Goal: Task Accomplishment & Management: Manage account settings

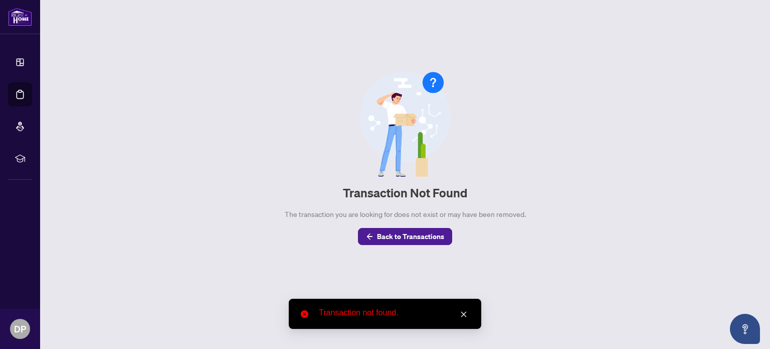
click at [463, 314] on icon "close" at bounding box center [464, 314] width 6 height 6
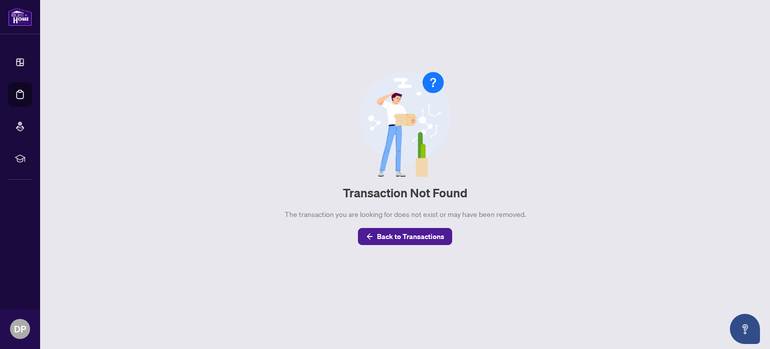
click at [26, 69] on li "Dashboard" at bounding box center [20, 62] width 24 height 24
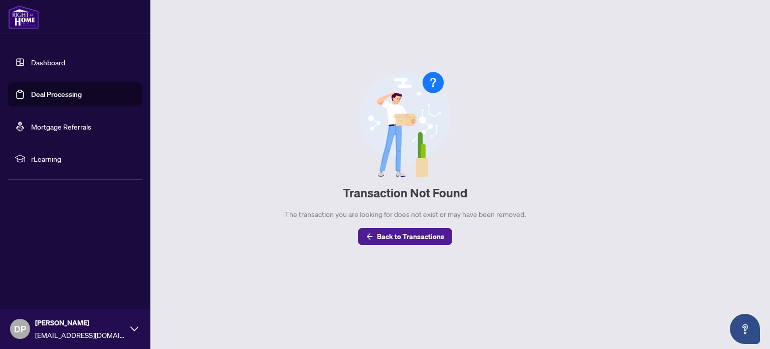
click at [61, 99] on link "Deal Processing" at bounding box center [56, 94] width 51 height 9
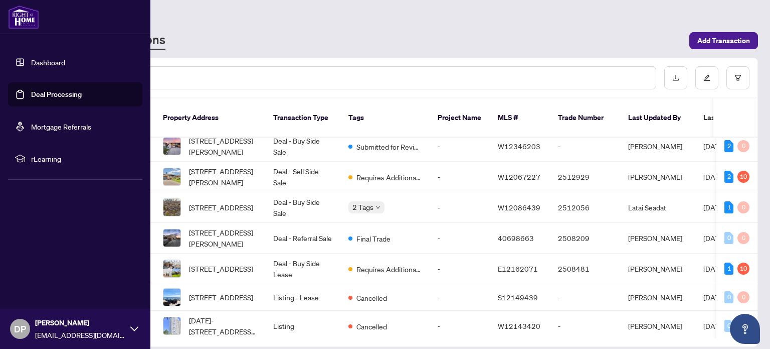
scroll to position [62, 0]
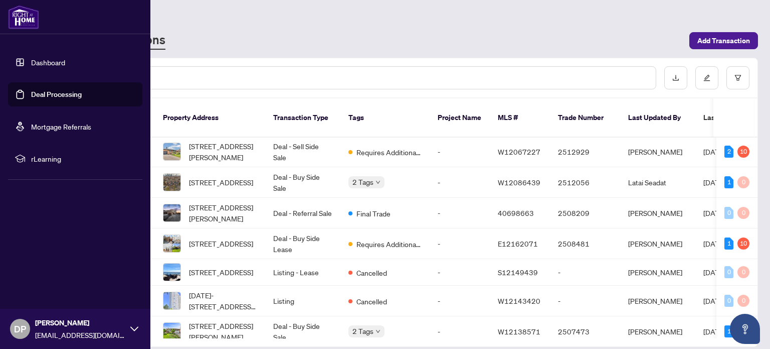
click at [375, 238] on span "Requires Additional Docs" at bounding box center [389, 243] width 65 height 11
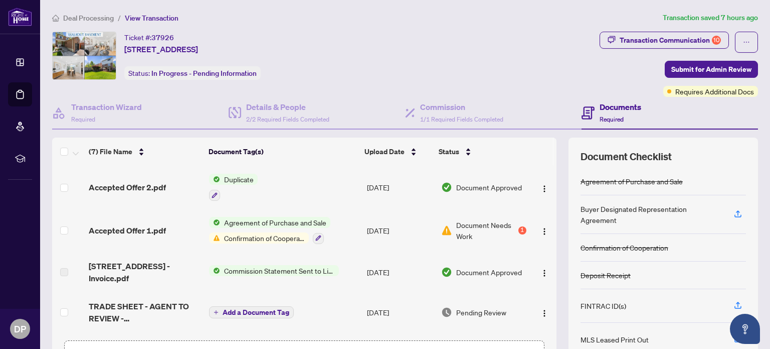
click at [288, 239] on span "Confirmation of Cooperation" at bounding box center [264, 237] width 89 height 11
click at [493, 225] on span "Document Needs Work" at bounding box center [486, 230] width 60 height 22
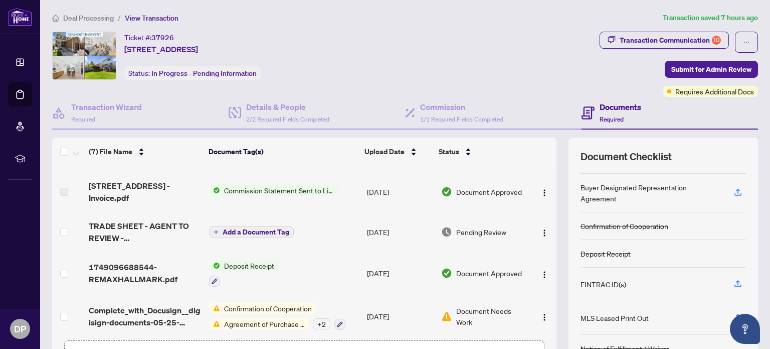
scroll to position [117, 0]
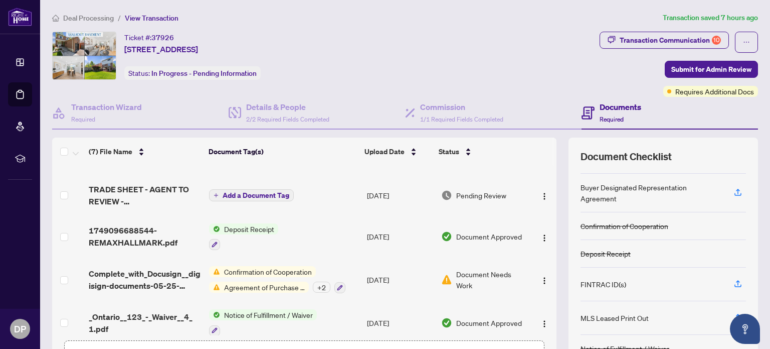
click at [284, 281] on span "Agreement of Purchase and Sale" at bounding box center [264, 286] width 89 height 11
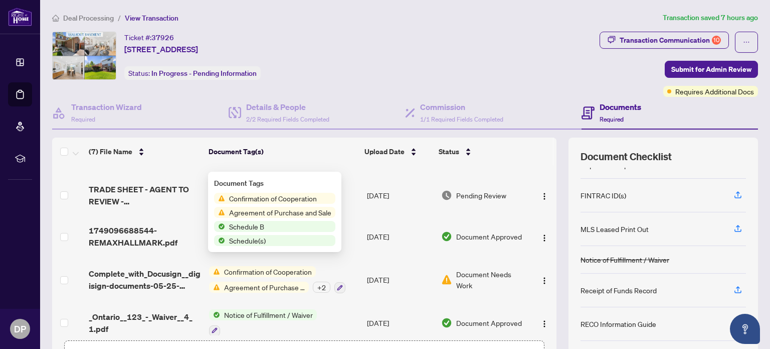
scroll to position [114, 0]
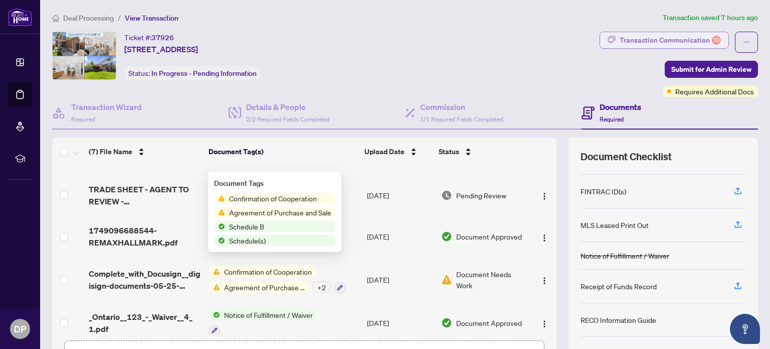
click at [671, 40] on div "Transaction Communication 10" at bounding box center [670, 40] width 101 height 16
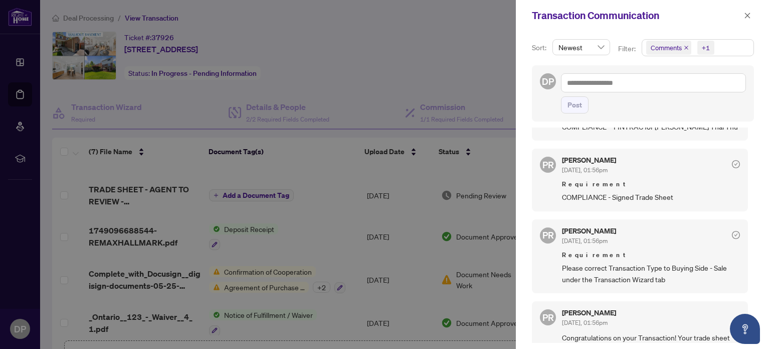
scroll to position [1165, 0]
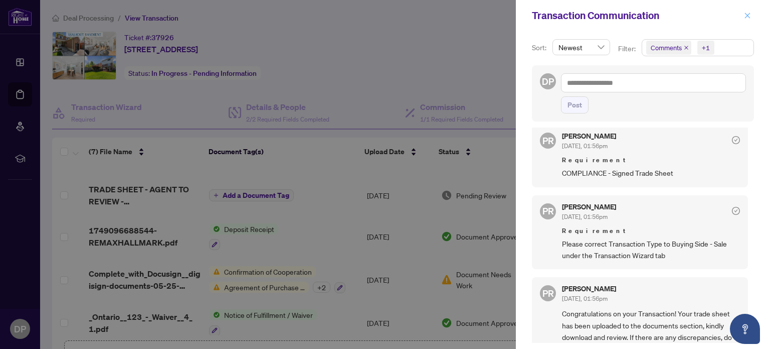
click at [747, 16] on icon "close" at bounding box center [748, 16] width 6 height 6
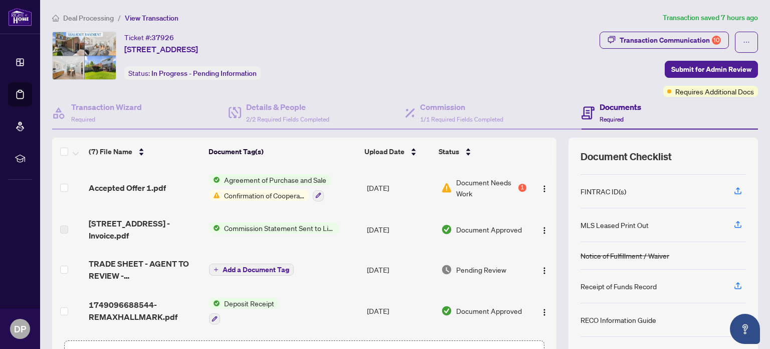
scroll to position [71, 0]
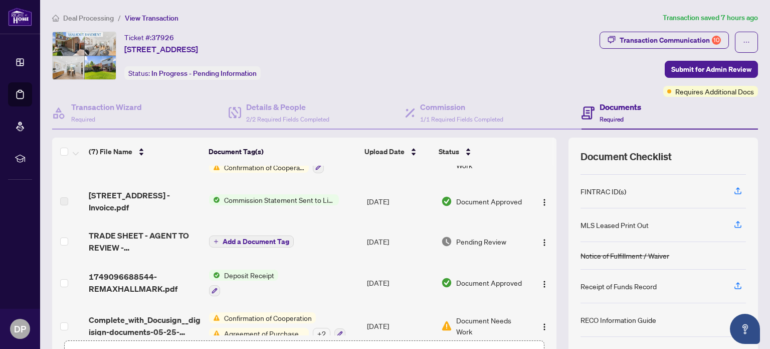
click at [311, 194] on span "Commission Statement Sent to Listing Brokerage" at bounding box center [279, 199] width 119 height 11
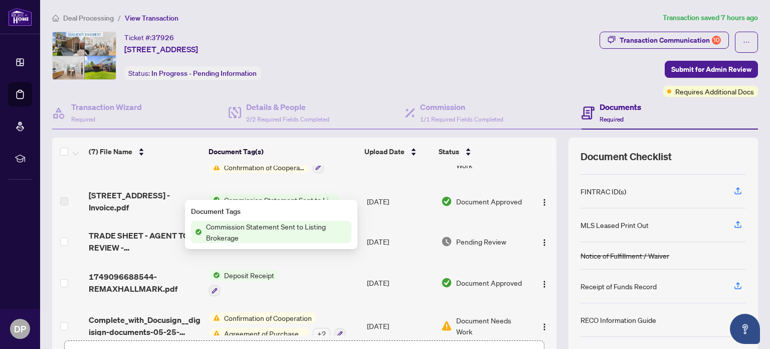
click at [345, 205] on div "Document Tags Commission Statement Sent to Listing Brokerage" at bounding box center [271, 224] width 173 height 49
click at [329, 261] on td "Deposit Receipt" at bounding box center [283, 282] width 157 height 43
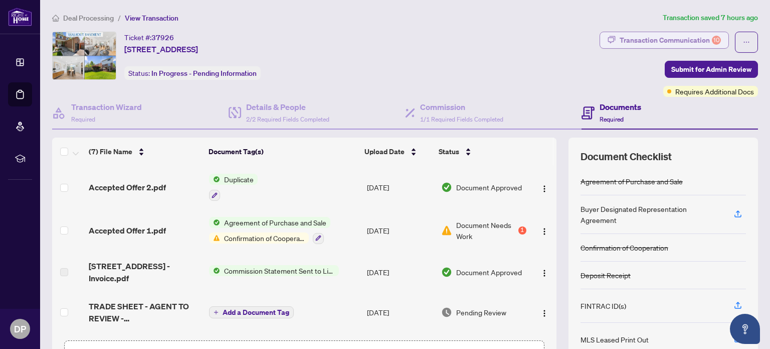
click at [685, 38] on div "Transaction Communication 10" at bounding box center [670, 40] width 101 height 16
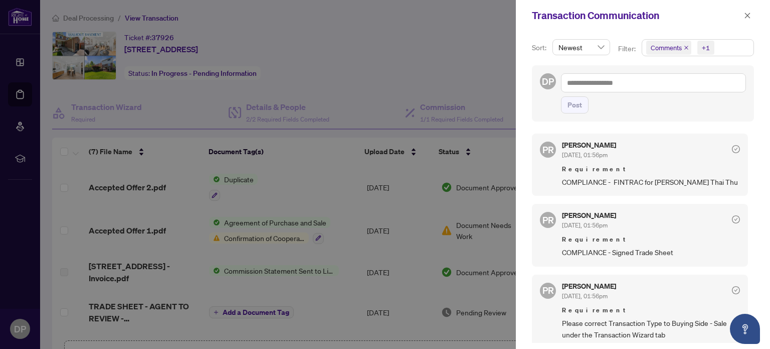
scroll to position [1165, 0]
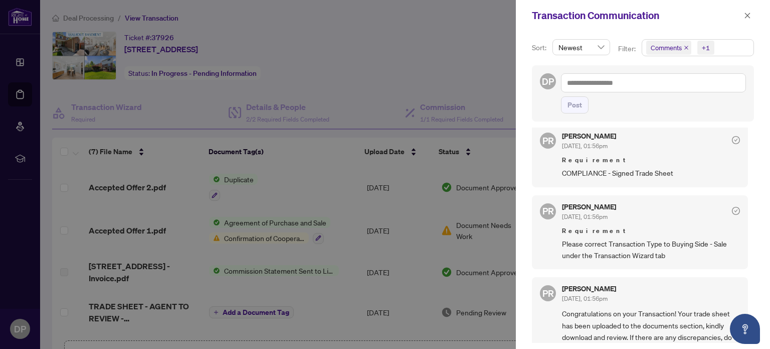
click at [455, 242] on div at bounding box center [385, 174] width 770 height 349
click at [749, 17] on icon "close" at bounding box center [748, 16] width 6 height 6
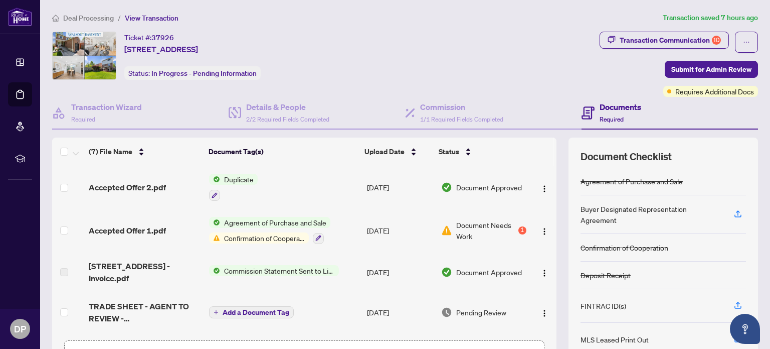
click at [617, 109] on h4 "Documents" at bounding box center [621, 107] width 42 height 12
click at [600, 109] on h4 "Documents" at bounding box center [621, 107] width 42 height 12
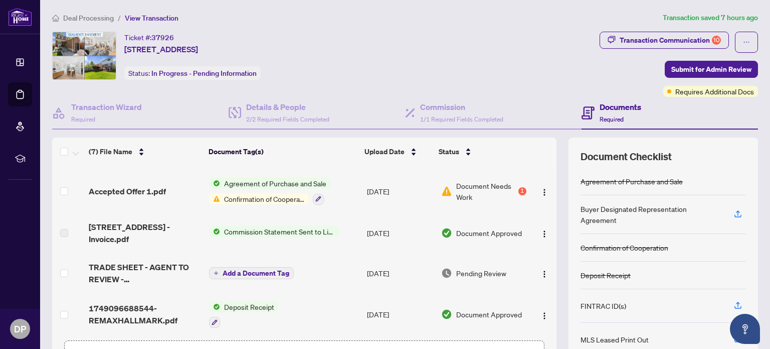
scroll to position [42, 0]
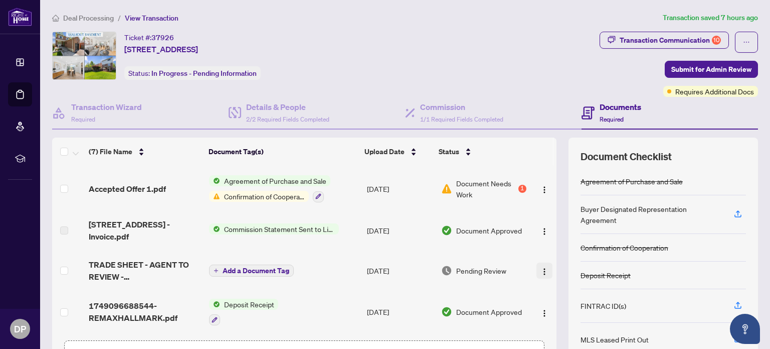
click at [541, 267] on img "button" at bounding box center [545, 271] width 8 height 8
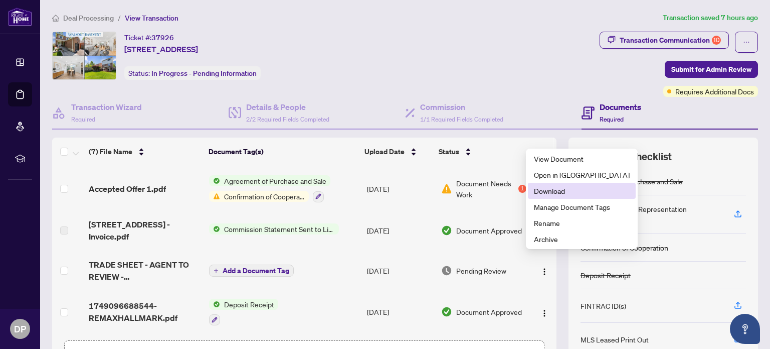
click at [563, 190] on span "Download" at bounding box center [582, 190] width 96 height 11
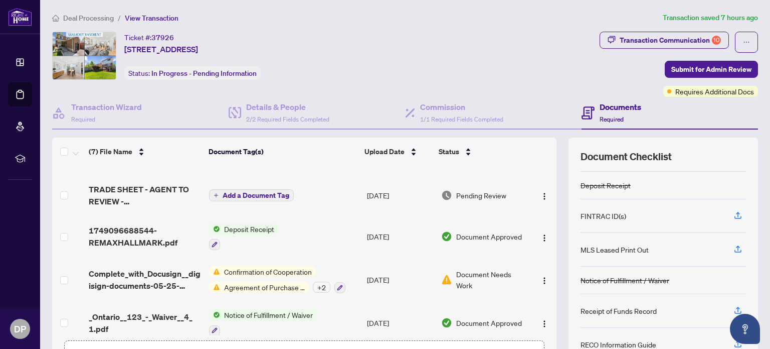
scroll to position [70, 0]
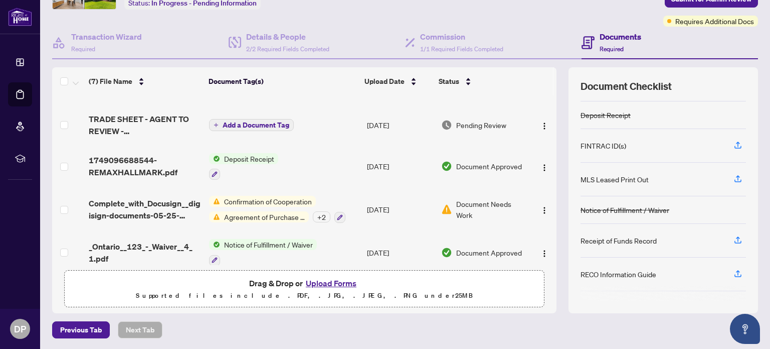
click at [334, 281] on button "Upload Forms" at bounding box center [331, 282] width 57 height 13
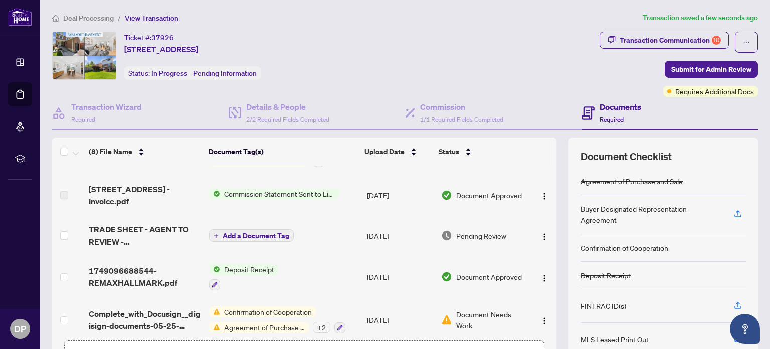
scroll to position [157, 0]
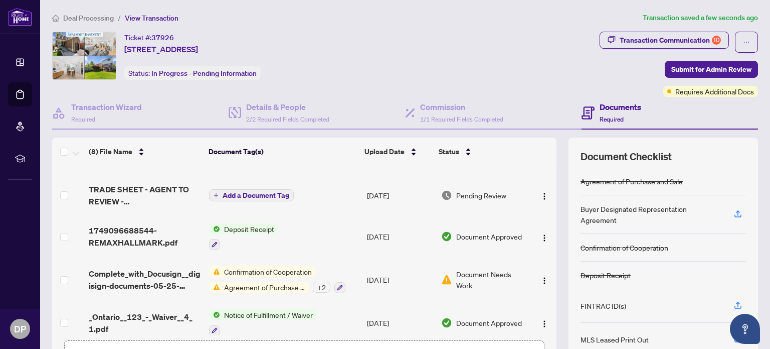
click at [287, 281] on span "Agreement of Purchase and Sale" at bounding box center [264, 286] width 89 height 11
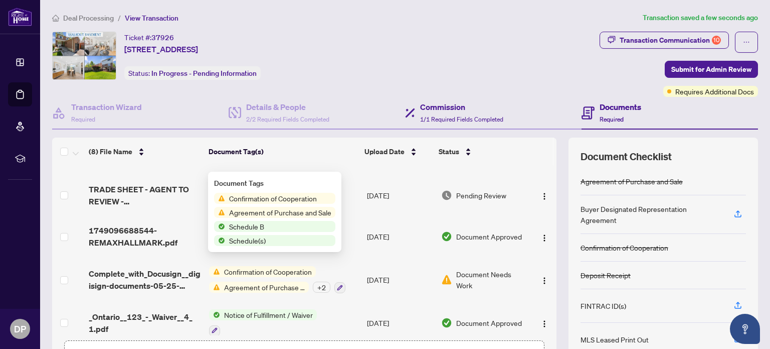
click at [520, 97] on div "Commission 1/1 Required Fields Completed" at bounding box center [493, 113] width 177 height 33
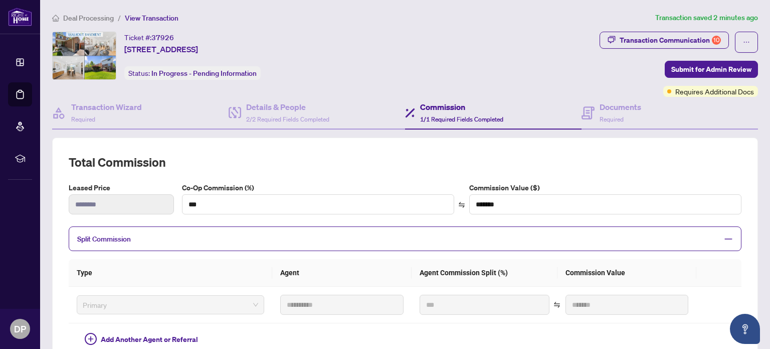
click at [27, 96] on li "Deal Processing" at bounding box center [20, 94] width 24 height 24
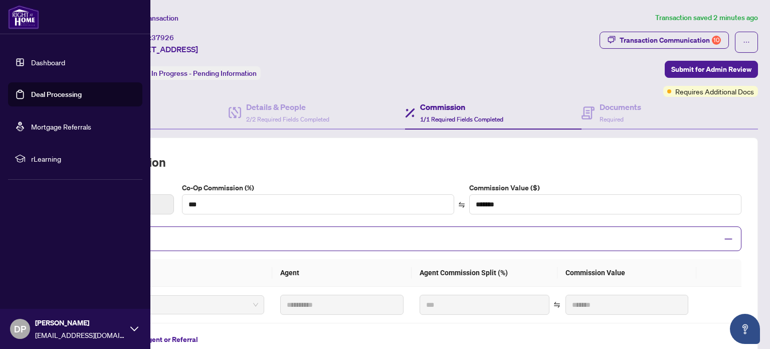
click at [76, 98] on link "Deal Processing" at bounding box center [56, 94] width 51 height 9
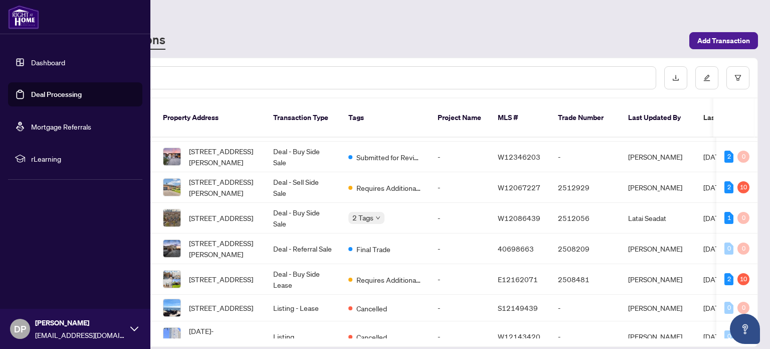
scroll to position [28, 0]
click at [236, 272] on span "[STREET_ADDRESS]" at bounding box center [221, 277] width 64 height 11
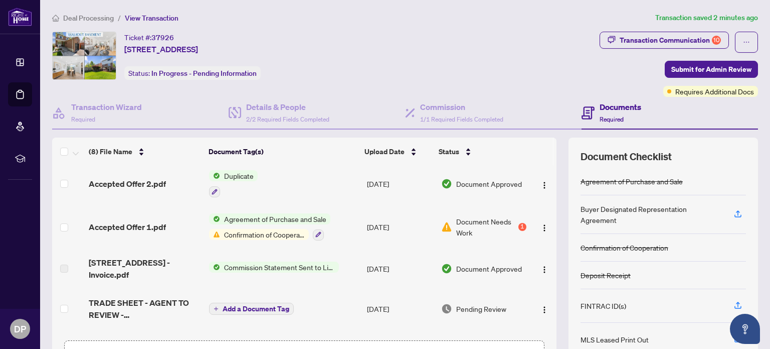
scroll to position [44, 0]
click at [288, 231] on span "Confirmation of Cooperation" at bounding box center [264, 233] width 89 height 11
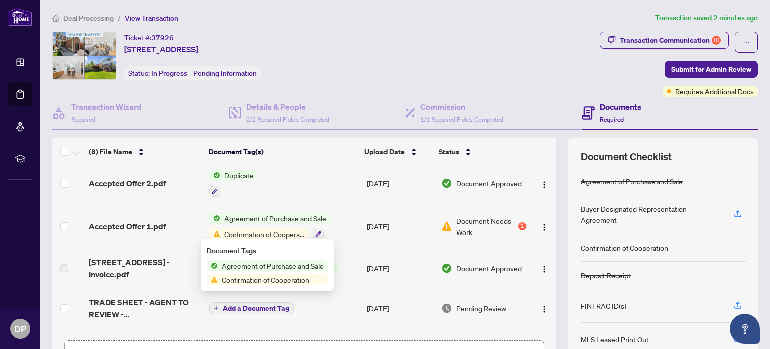
click at [299, 282] on span "Confirmation of Cooperation" at bounding box center [266, 279] width 96 height 11
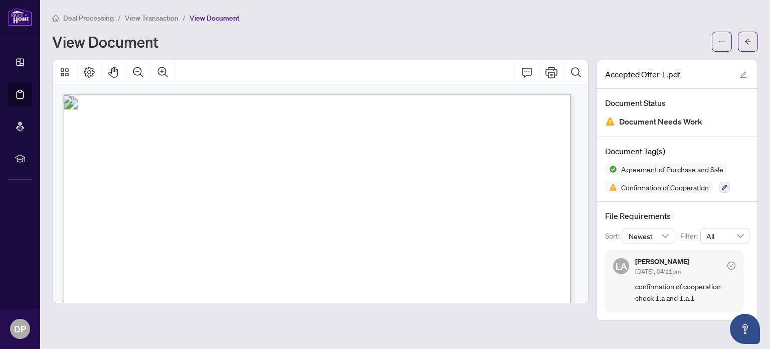
click at [24, 96] on icon at bounding box center [20, 94] width 10 height 10
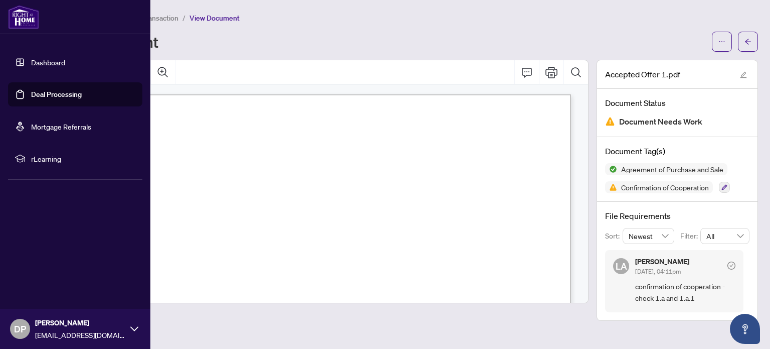
click at [80, 97] on link "Deal Processing" at bounding box center [56, 94] width 51 height 9
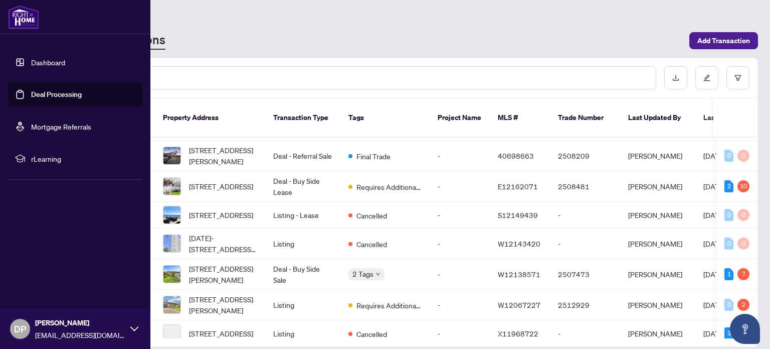
scroll to position [156, 0]
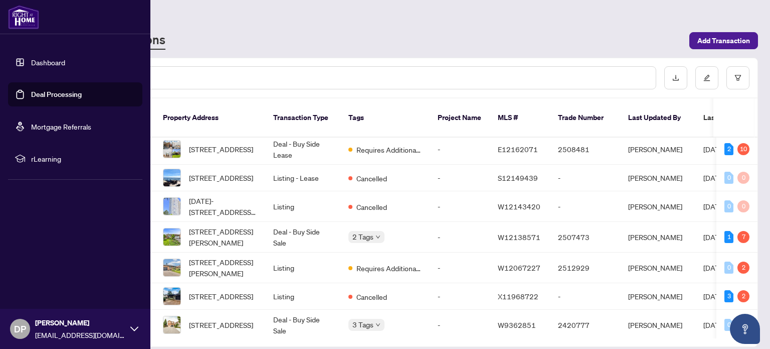
click at [247, 226] on span "[STREET_ADDRESS][PERSON_NAME]" at bounding box center [223, 237] width 68 height 22
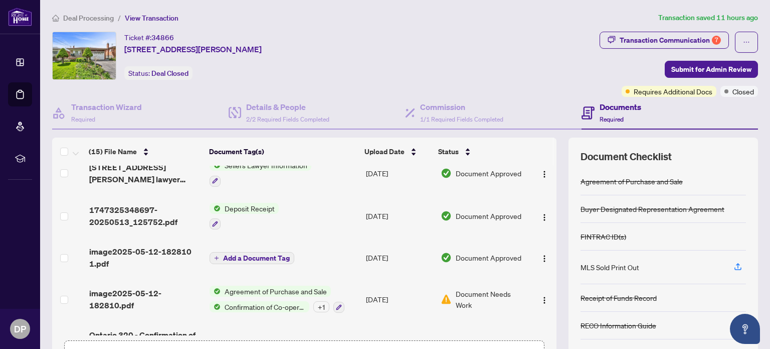
scroll to position [461, 0]
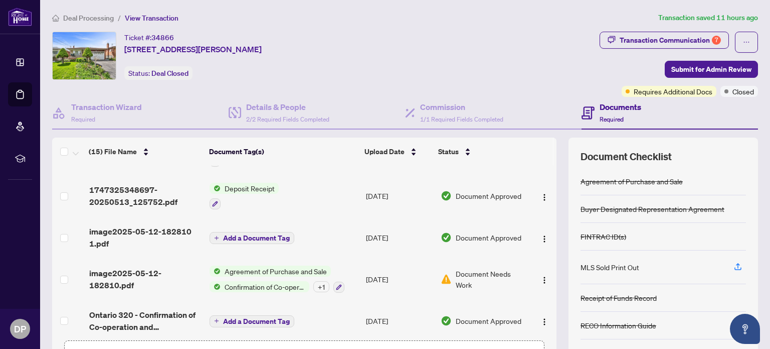
click at [284, 281] on span "Confirmation of Co-operation and Representation—Buyer/Seller" at bounding box center [265, 286] width 89 height 11
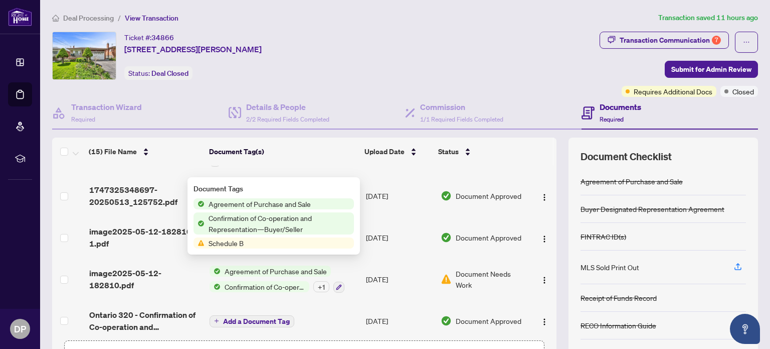
click at [286, 268] on div "Agreement of Purchase and Sale Confirmation of Co-operation and Representation—…" at bounding box center [277, 278] width 135 height 27
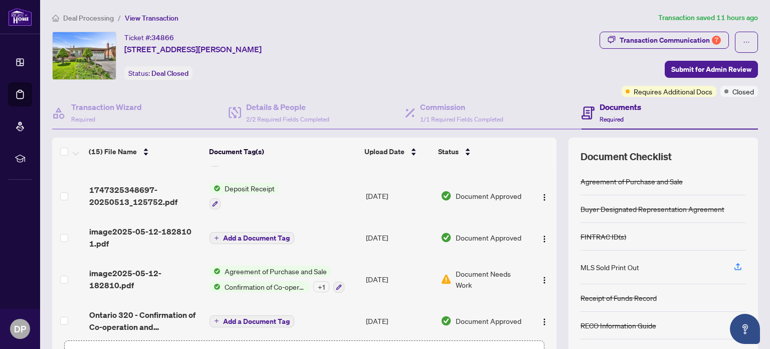
click at [287, 265] on span "Agreement of Purchase and Sale" at bounding box center [276, 270] width 110 height 11
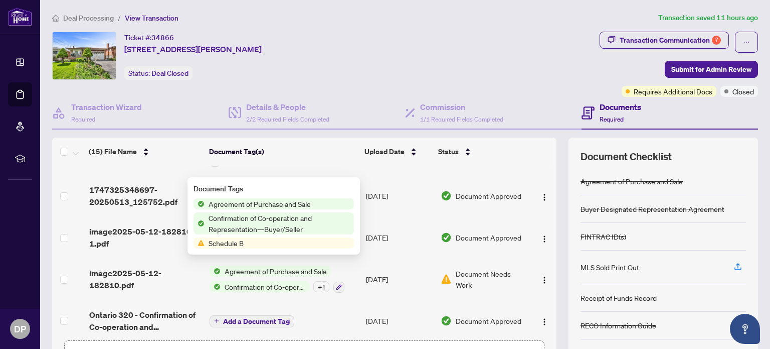
click at [277, 281] on span "Confirmation of Co-operation and Representation—Buyer/Seller" at bounding box center [265, 286] width 89 height 11
click at [278, 281] on span "Confirmation of Co-operation and Representation—Buyer/Seller" at bounding box center [265, 286] width 89 height 11
click at [290, 281] on span "Confirmation of Co-operation and Representation—Buyer/Seller" at bounding box center [265, 286] width 89 height 11
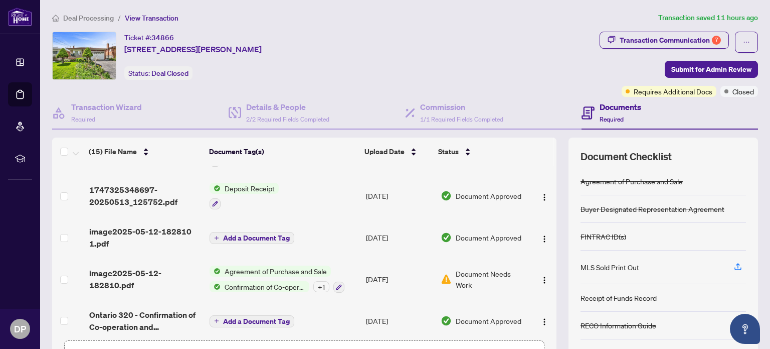
click at [233, 281] on span "Confirmation of Co-operation and Representation—Buyer/Seller" at bounding box center [265, 286] width 89 height 11
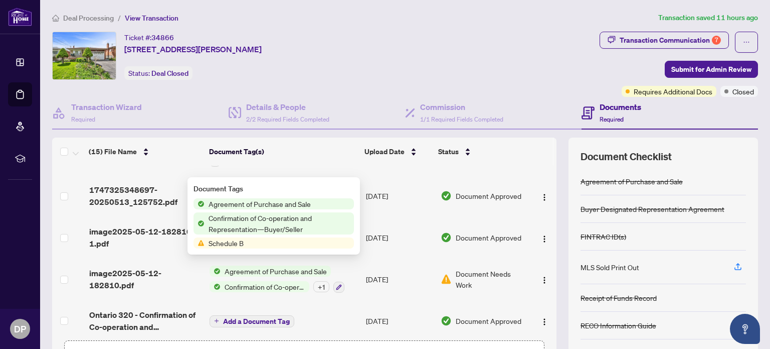
click at [233, 281] on span "Confirmation of Co-operation and Representation—Buyer/Seller" at bounding box center [265, 286] width 89 height 11
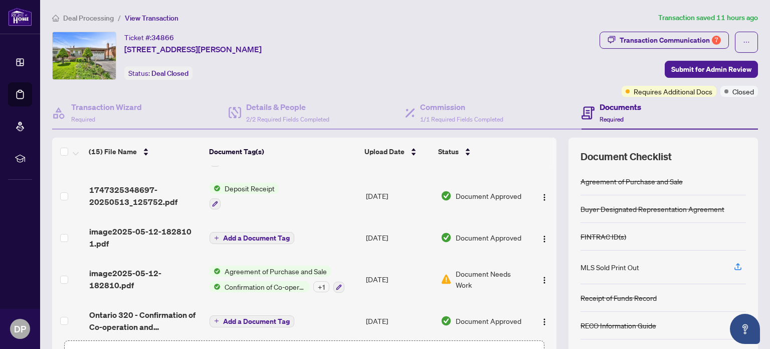
click at [233, 281] on span "Confirmation of Co-operation and Representation—Buyer/Seller" at bounding box center [265, 286] width 89 height 11
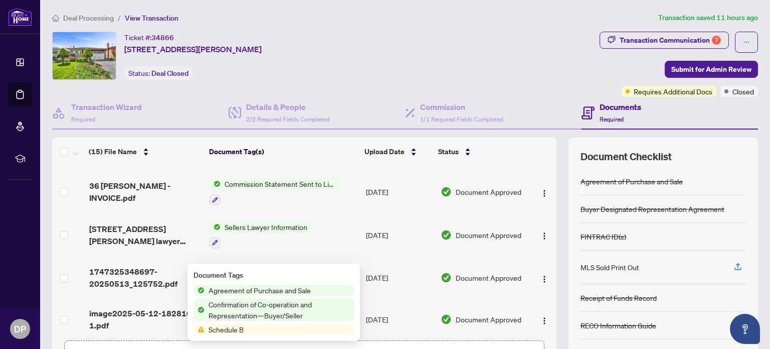
scroll to position [366, 0]
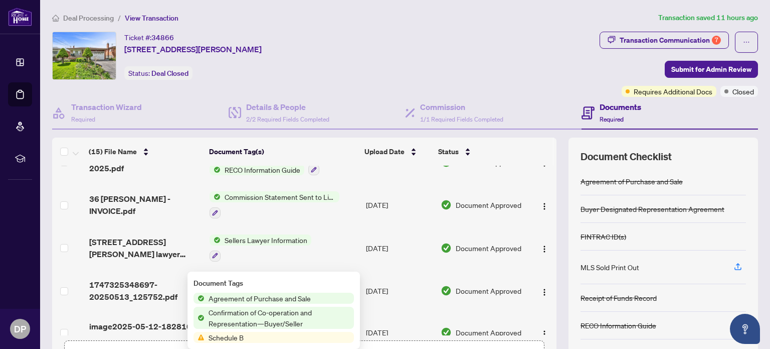
click at [276, 313] on span "Confirmation of Co-operation and Representation—Buyer/Seller" at bounding box center [279, 317] width 149 height 22
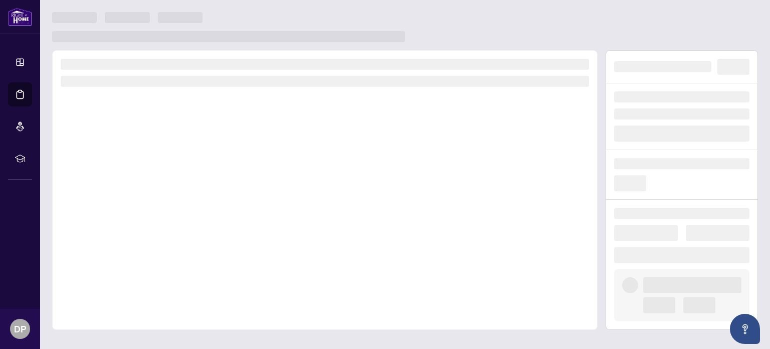
click at [276, 313] on div at bounding box center [325, 189] width 546 height 279
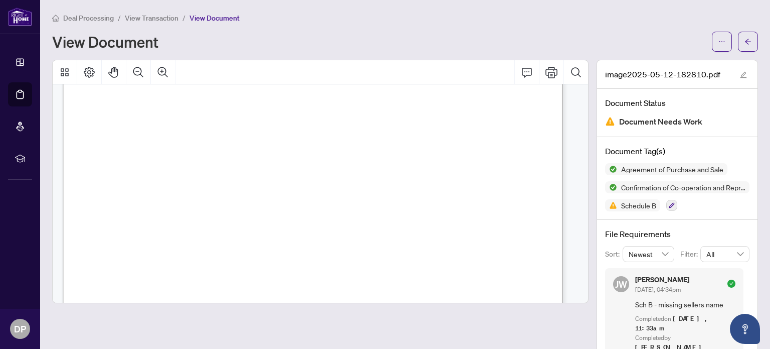
scroll to position [6261, 0]
click at [27, 69] on li "Dashboard" at bounding box center [20, 62] width 24 height 24
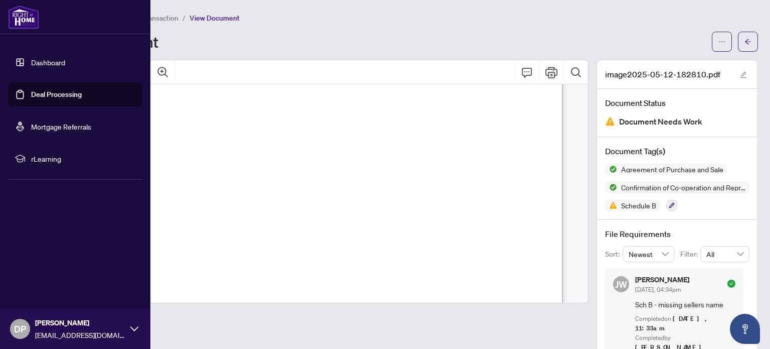
click at [77, 99] on link "Deal Processing" at bounding box center [56, 94] width 51 height 9
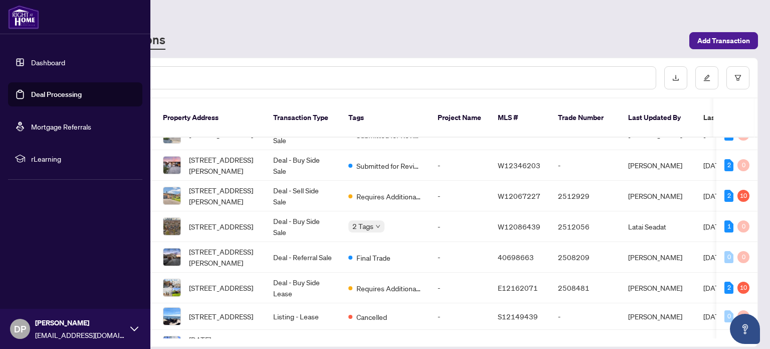
scroll to position [42, 0]
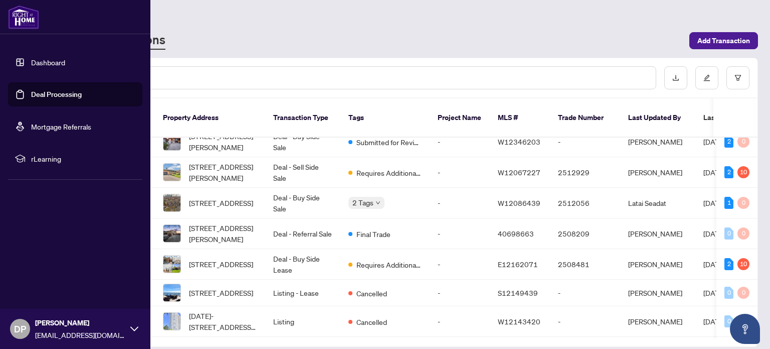
click at [299, 249] on td "Deal - Buy Side Lease" at bounding box center [302, 264] width 75 height 31
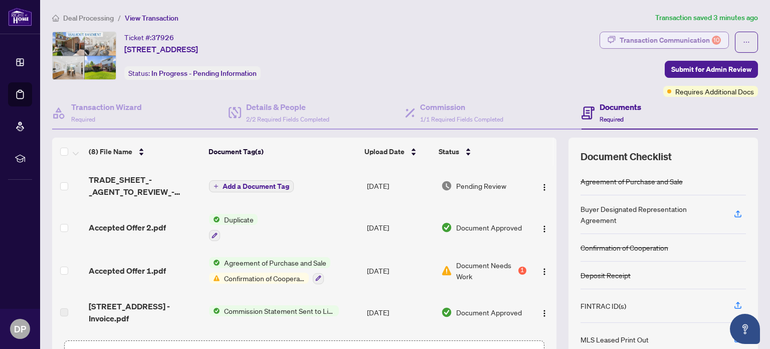
click at [702, 42] on div "Transaction Communication 10" at bounding box center [670, 40] width 101 height 16
type textarea "**********"
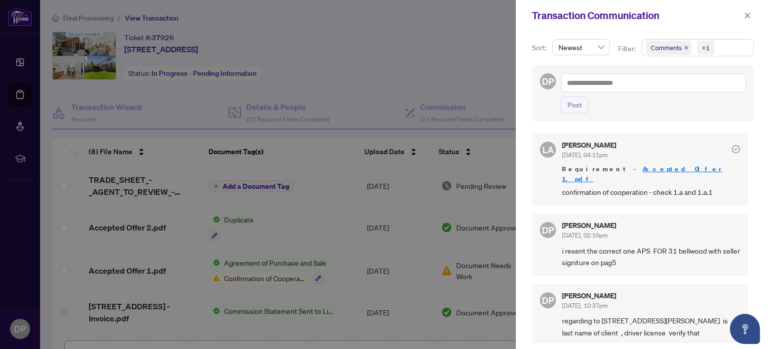
click at [286, 277] on div at bounding box center [385, 174] width 770 height 349
click at [281, 260] on div at bounding box center [385, 174] width 770 height 349
click at [748, 17] on icon "close" at bounding box center [747, 15] width 7 height 7
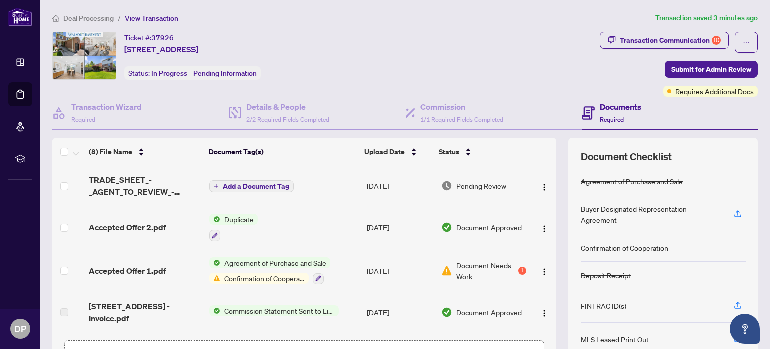
click at [482, 263] on span "Document Needs Work" at bounding box center [486, 270] width 60 height 22
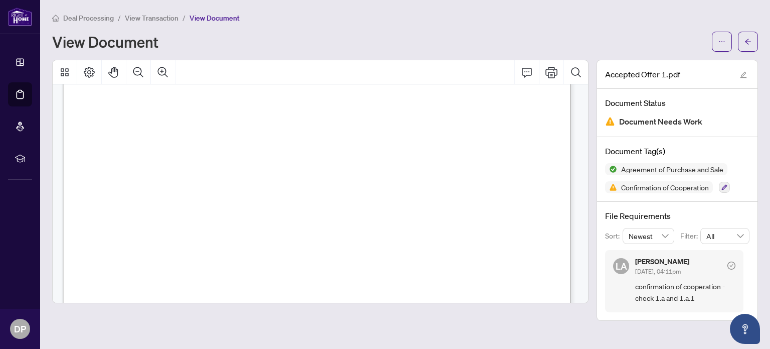
scroll to position [5711, 0]
click at [721, 44] on icon "ellipsis" at bounding box center [722, 41] width 7 height 7
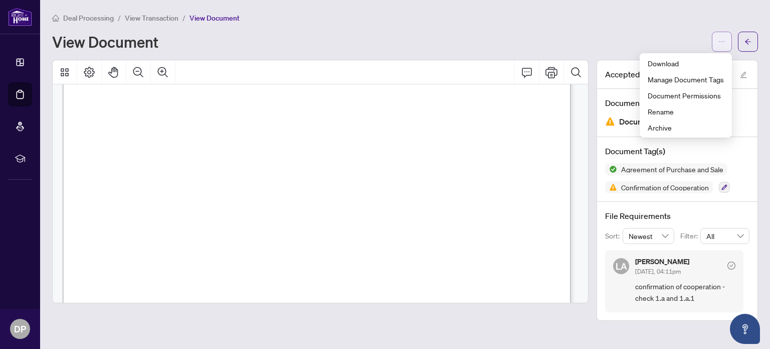
scroll to position [5530, 0]
click at [683, 32] on div "View Document" at bounding box center [405, 42] width 706 height 20
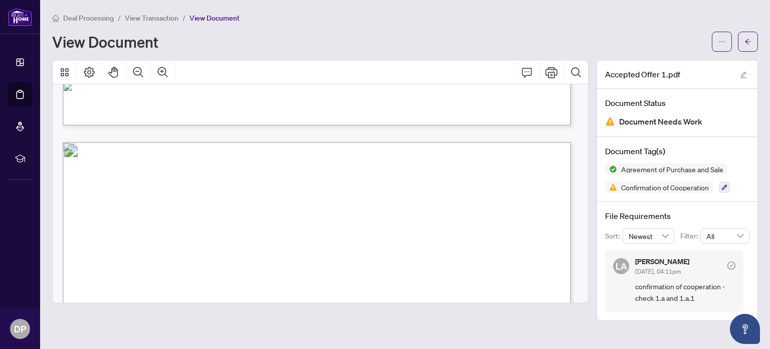
scroll to position [5346, 0]
